Goal: Task Accomplishment & Management: Use online tool/utility

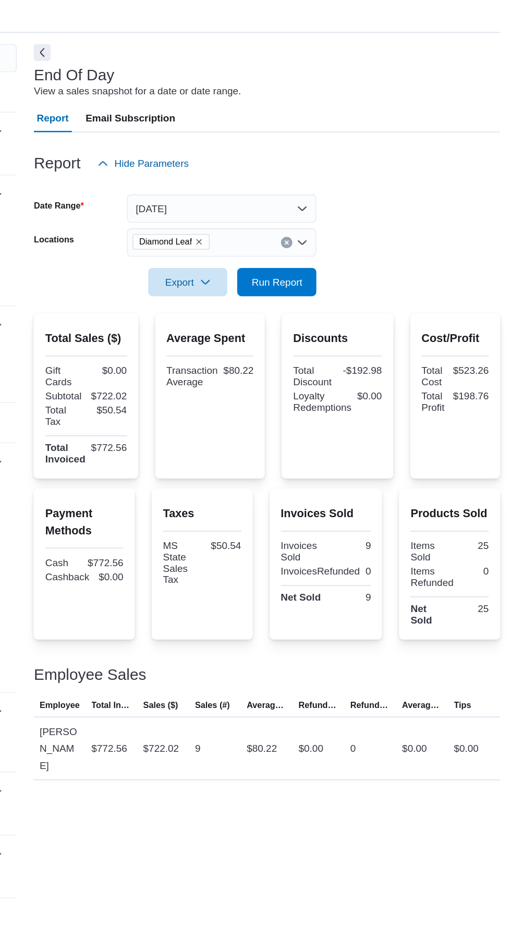
click at [293, 247] on input "Locations" at bounding box center [293, 243] width 1 height 13
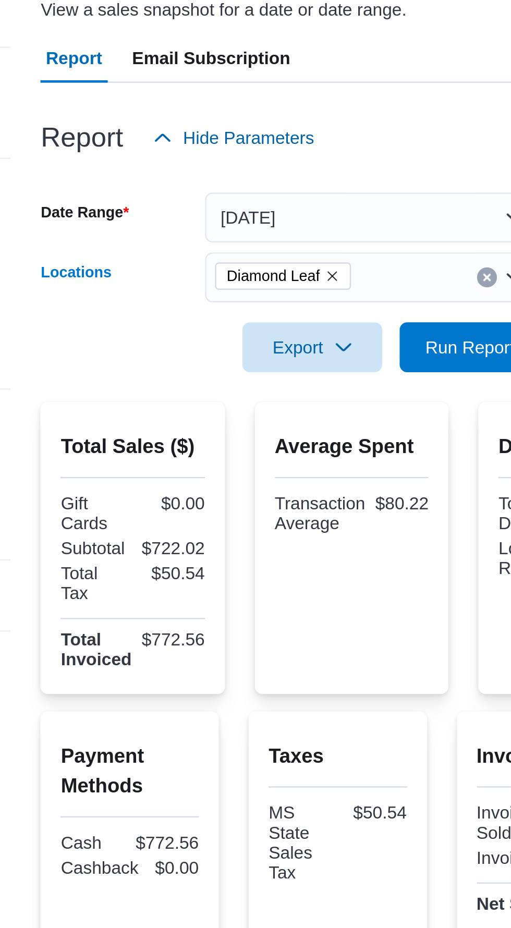
click at [279, 246] on icon "Remove Diamond Leaf from selection in this group" at bounding box center [280, 243] width 6 height 6
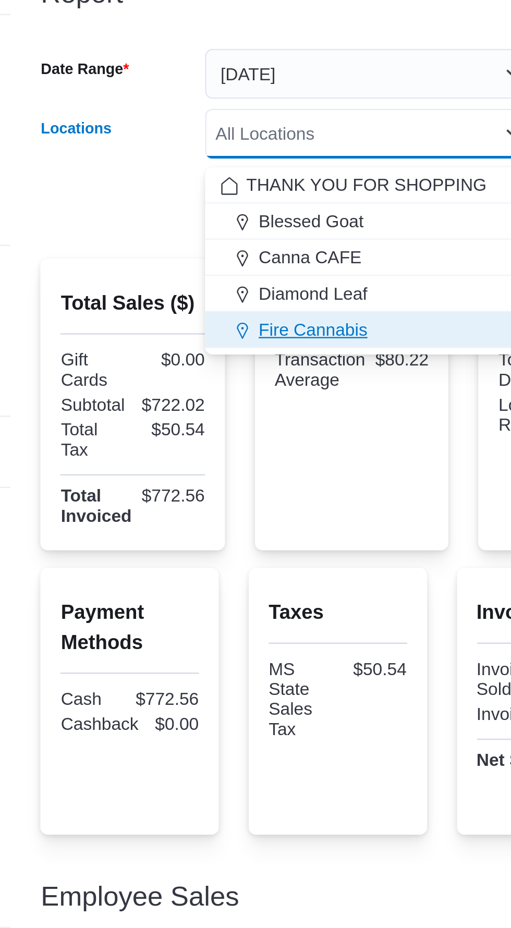
click at [284, 324] on span "Fire Cannabis" at bounding box center [272, 325] width 45 height 10
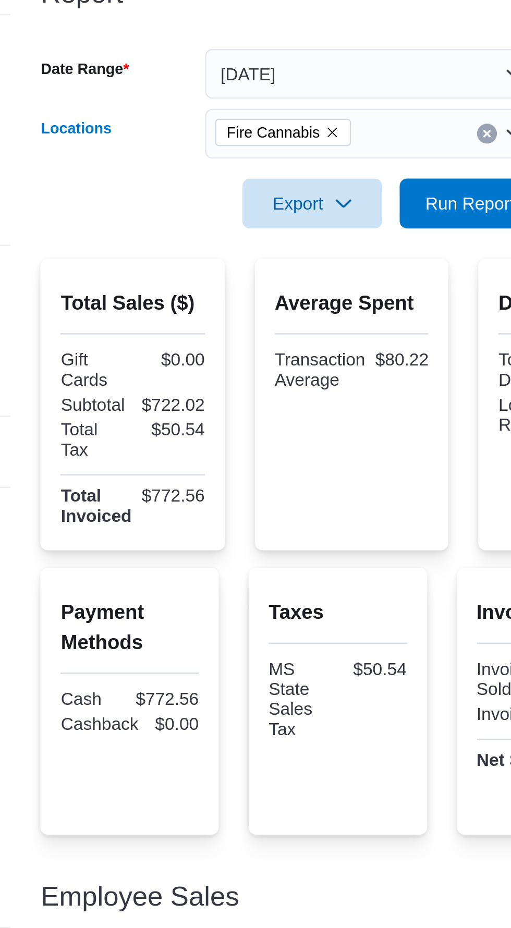
click at [315, 202] on div at bounding box center [331, 202] width 344 height 13
click at [334, 276] on span "Run Report" at bounding box center [339, 272] width 38 height 10
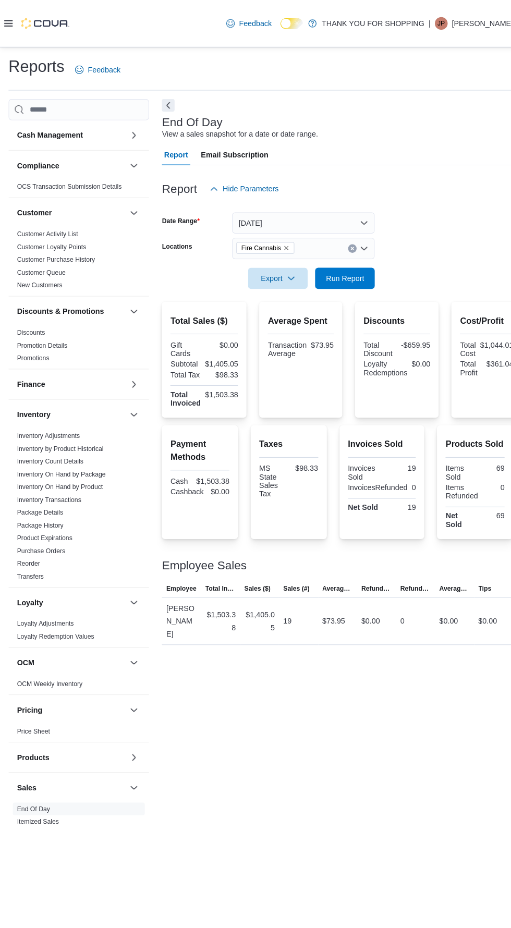
click at [279, 245] on icon "Remove Fire Cannabis from selection in this group" at bounding box center [280, 243] width 4 height 4
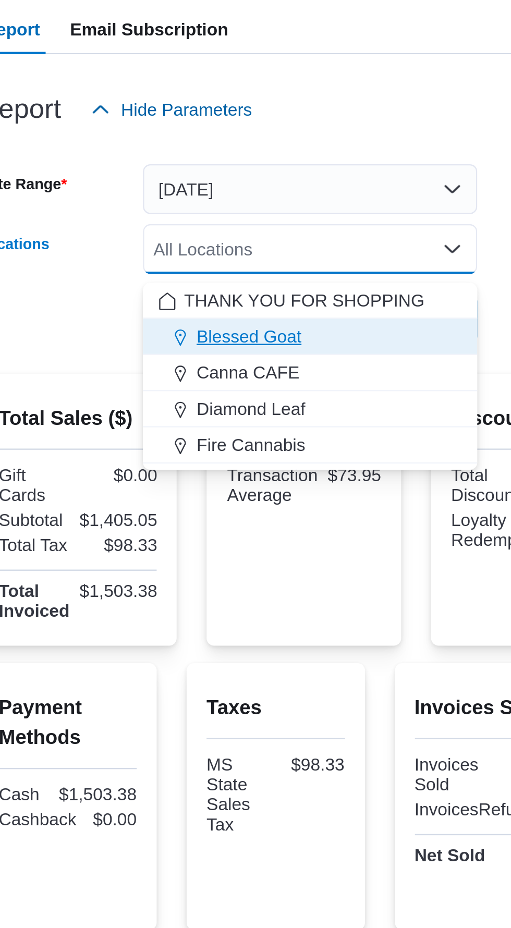
click at [295, 276] on div "Blessed Goat" at bounding box center [297, 280] width 127 height 10
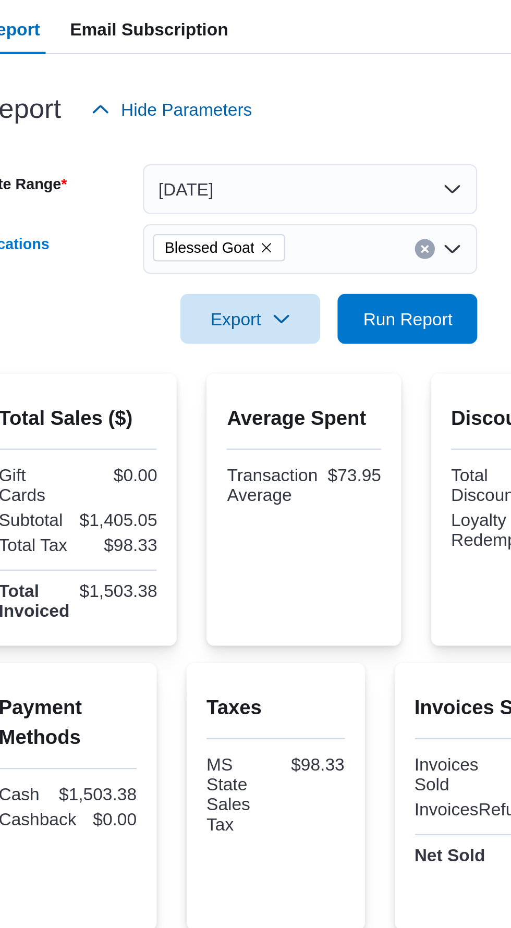
click at [342, 180] on div "Report Hide Parameters" at bounding box center [331, 185] width 344 height 21
click at [343, 277] on span "Run Report" at bounding box center [339, 272] width 38 height 10
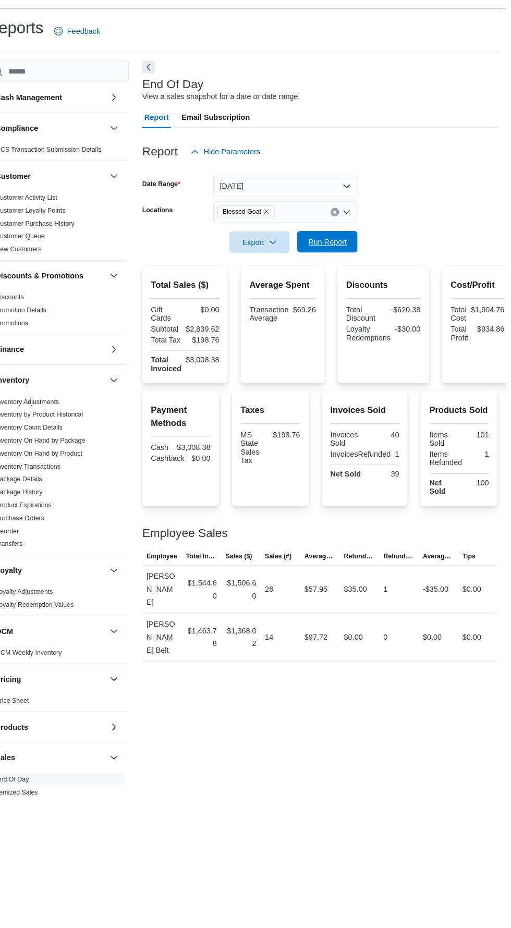
scroll to position [34, 0]
